Goal: Find specific page/section: Find specific page/section

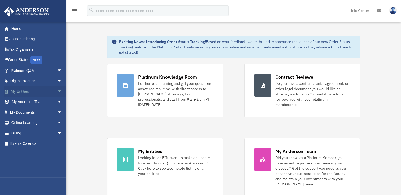
click at [47, 91] on link "My Entities arrow_drop_down" at bounding box center [37, 91] width 66 height 11
click at [57, 91] on span "arrow_drop_down" at bounding box center [62, 91] width 11 height 11
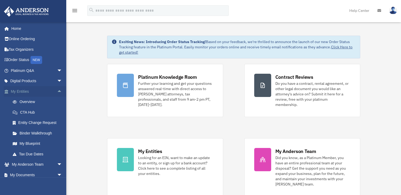
click at [57, 90] on span "arrow_drop_up" at bounding box center [62, 91] width 11 height 11
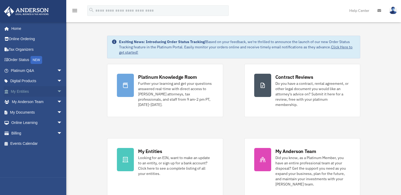
click at [57, 90] on span "arrow_drop_down" at bounding box center [62, 91] width 11 height 11
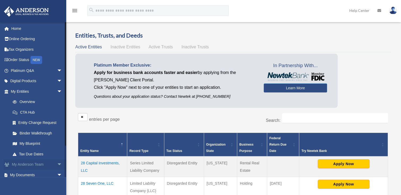
click at [42, 163] on link "My Anderson Team arrow_drop_down" at bounding box center [37, 165] width 66 height 11
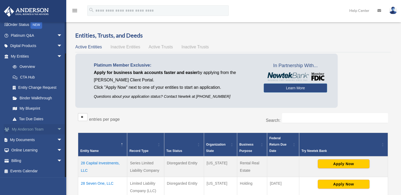
click at [57, 132] on span "arrow_drop_down" at bounding box center [62, 129] width 11 height 11
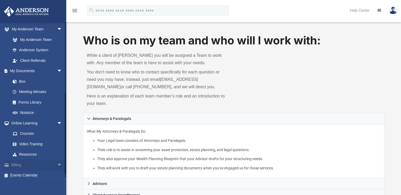
scroll to position [140, 0]
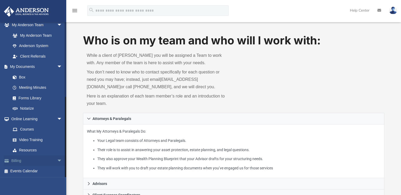
click at [57, 162] on span "arrow_drop_down" at bounding box center [62, 161] width 11 height 11
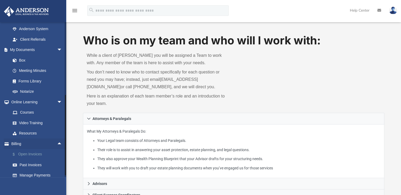
scroll to position [172, 0]
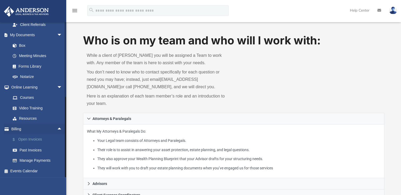
click at [36, 138] on link "$ Open Invoices" at bounding box center [38, 140] width 63 height 11
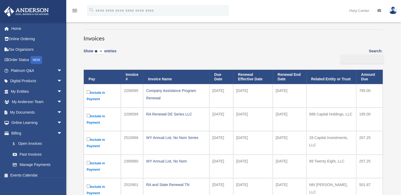
scroll to position [53, 0]
